Goal: Navigation & Orientation: Find specific page/section

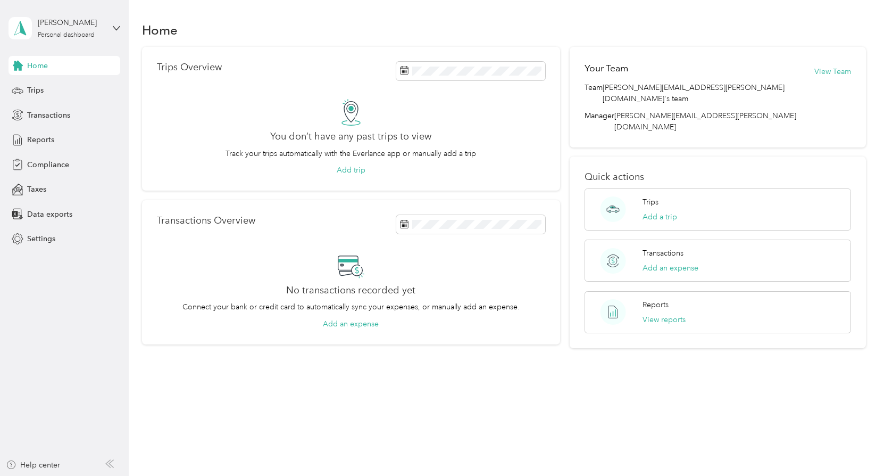
click at [40, 64] on span "Home" at bounding box center [37, 65] width 21 height 11
click at [28, 86] on span "Trips" at bounding box center [35, 90] width 16 height 11
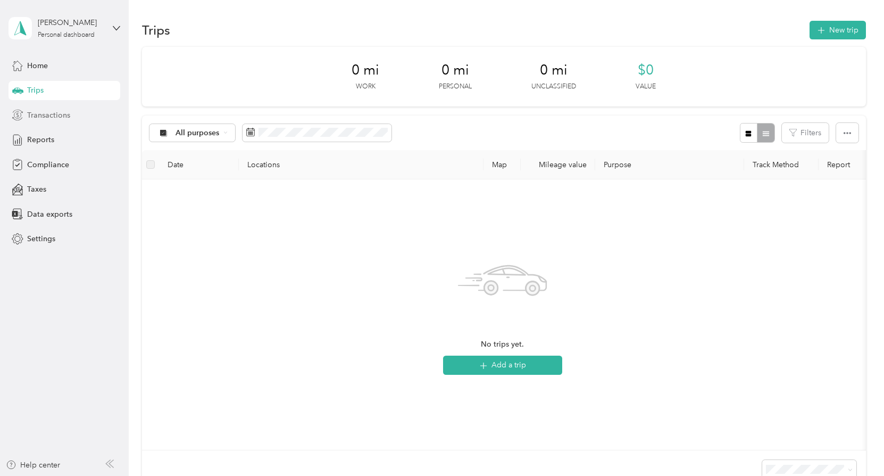
click at [46, 114] on span "Transactions" at bounding box center [48, 115] width 43 height 11
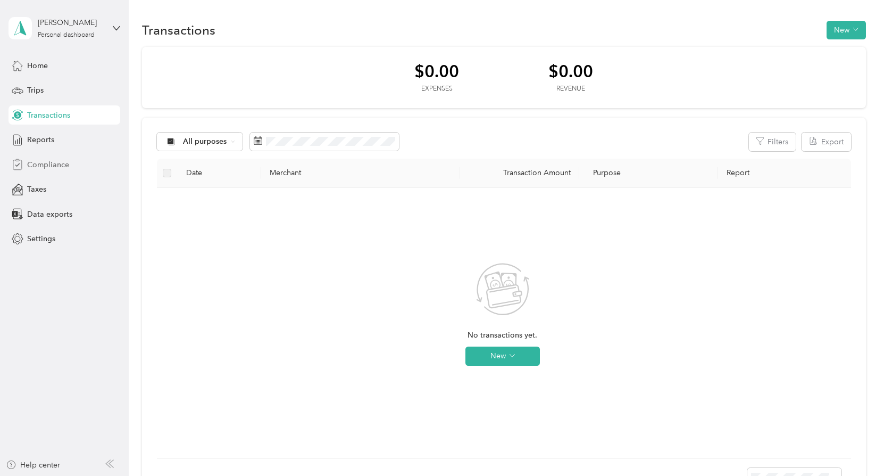
click at [60, 171] on div "Compliance" at bounding box center [65, 164] width 112 height 19
